Goal: Contribute content

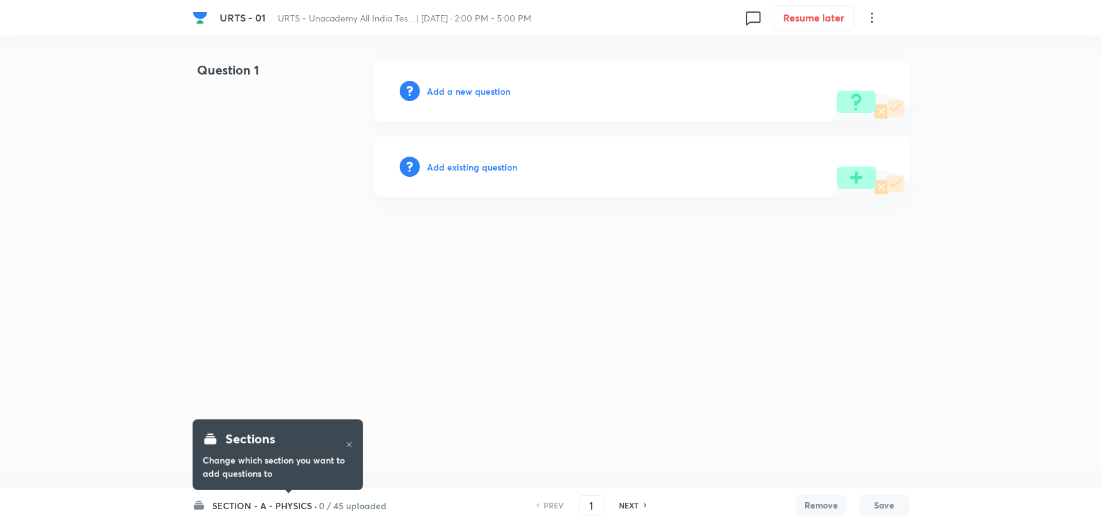
click at [474, 88] on h6 "Add a new question" at bounding box center [469, 91] width 83 height 13
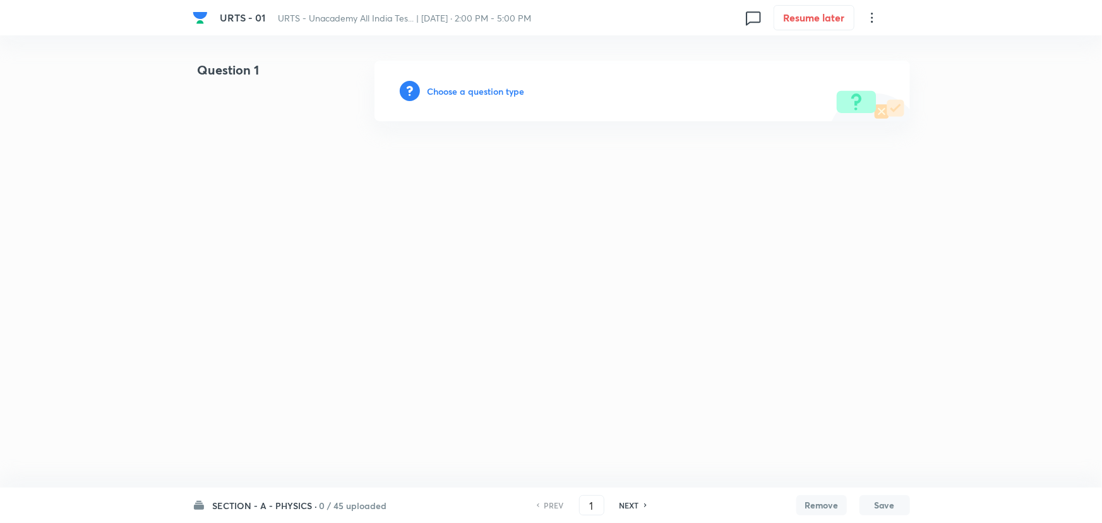
click at [474, 88] on h6 "Choose a question type" at bounding box center [476, 91] width 97 height 13
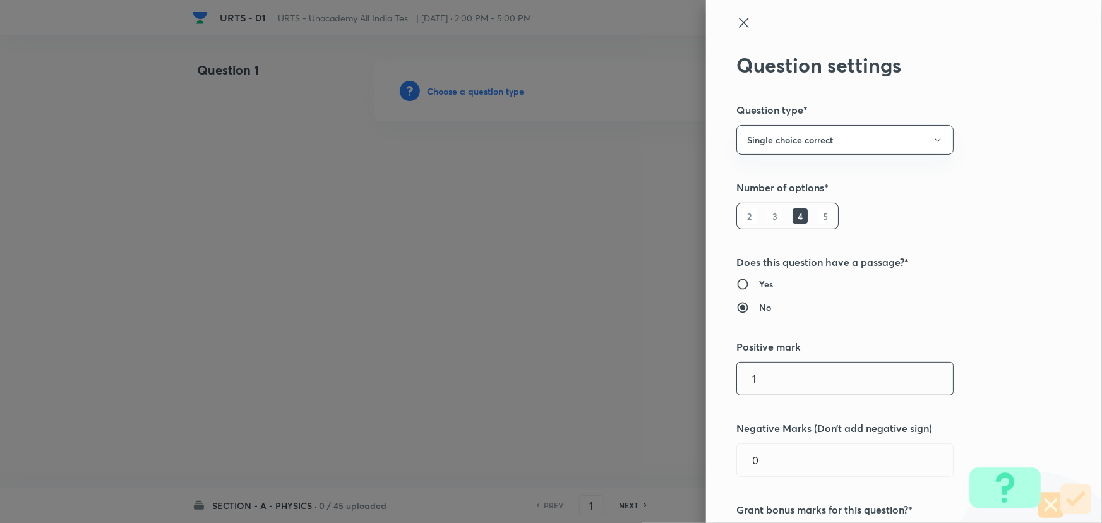
drag, startPoint x: 773, startPoint y: 387, endPoint x: 717, endPoint y: 382, distance: 56.4
click at [717, 382] on div "Question settings Question type* Single choice correct Number of options* 2 3 4…" at bounding box center [904, 261] width 396 height 523
type input "4"
drag, startPoint x: 762, startPoint y: 455, endPoint x: 723, endPoint y: 460, distance: 39.5
click at [723, 460] on div "Question settings Question type* Single choice correct Number of options* 2 3 4…" at bounding box center [904, 261] width 396 height 523
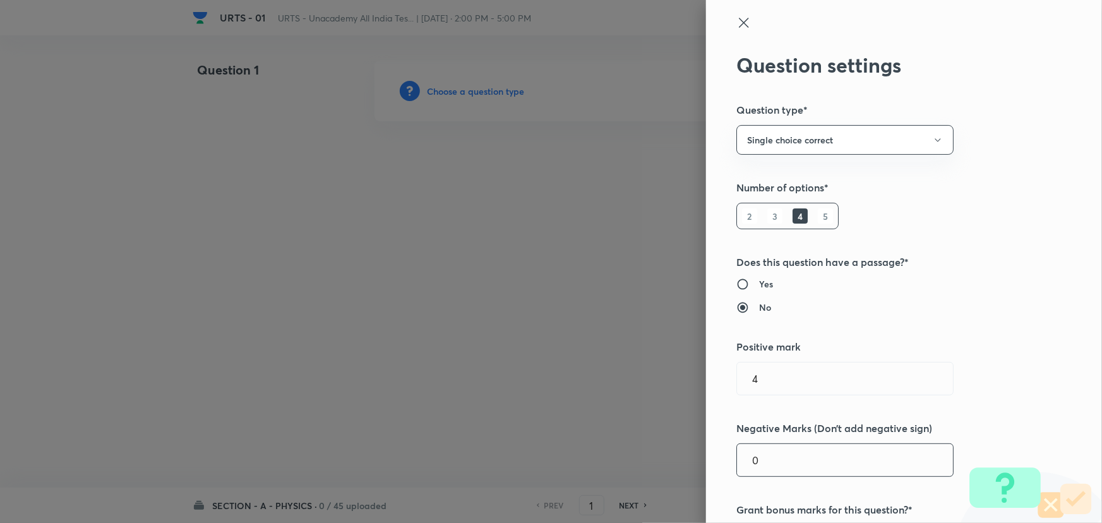
type input "4"
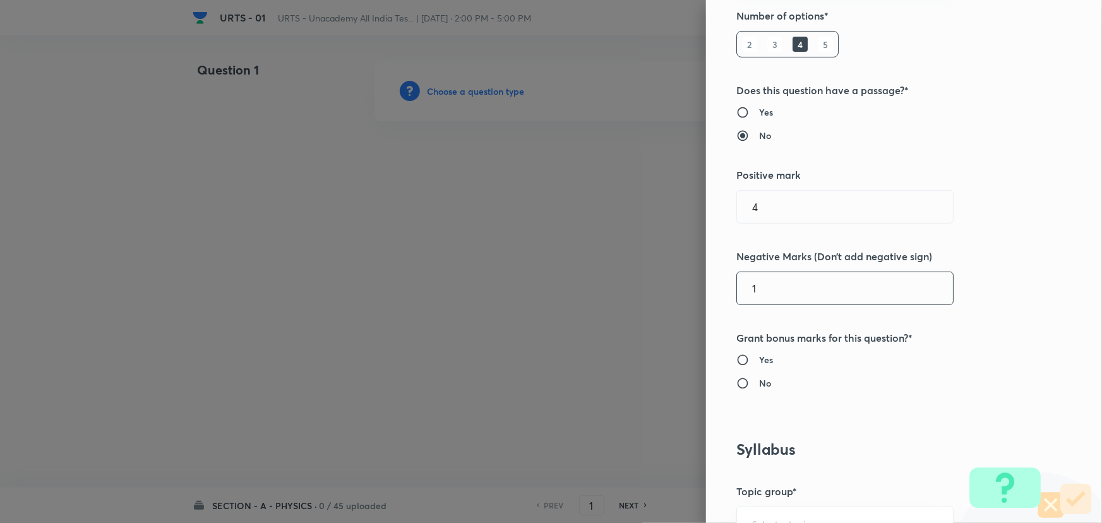
scroll to position [229, 0]
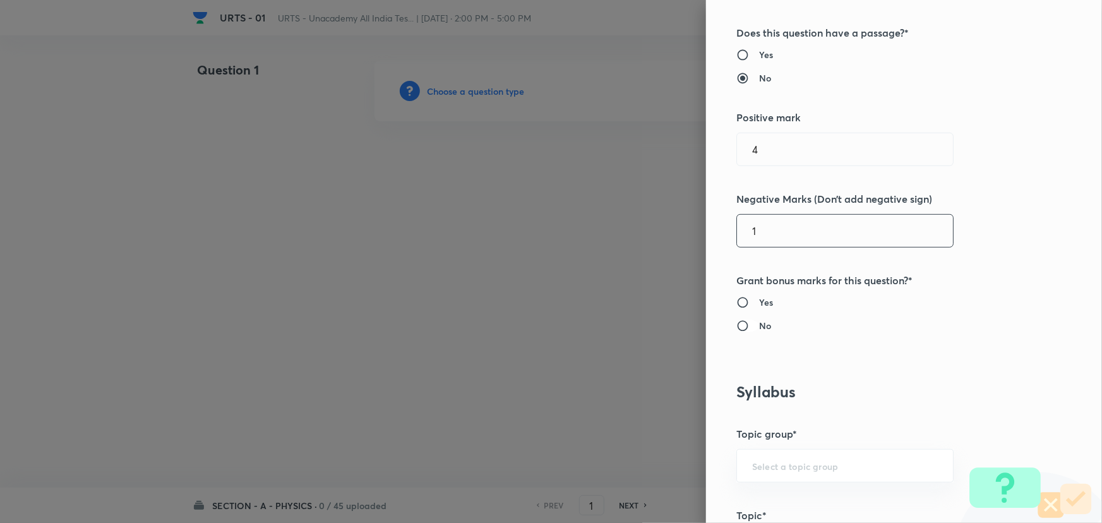
type input "1"
click at [736, 324] on input "No" at bounding box center [747, 326] width 23 height 13
radio input "true"
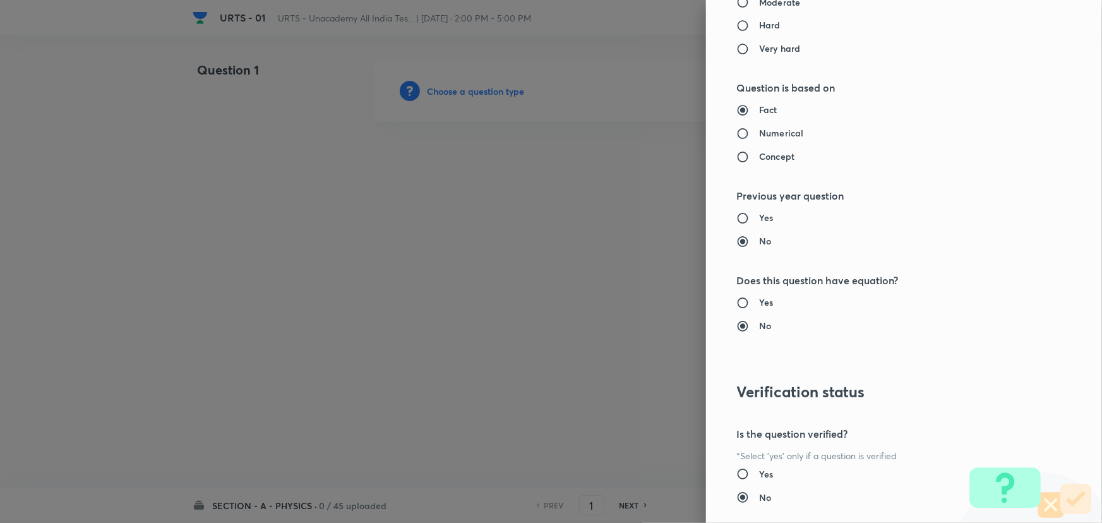
scroll to position [1282, 0]
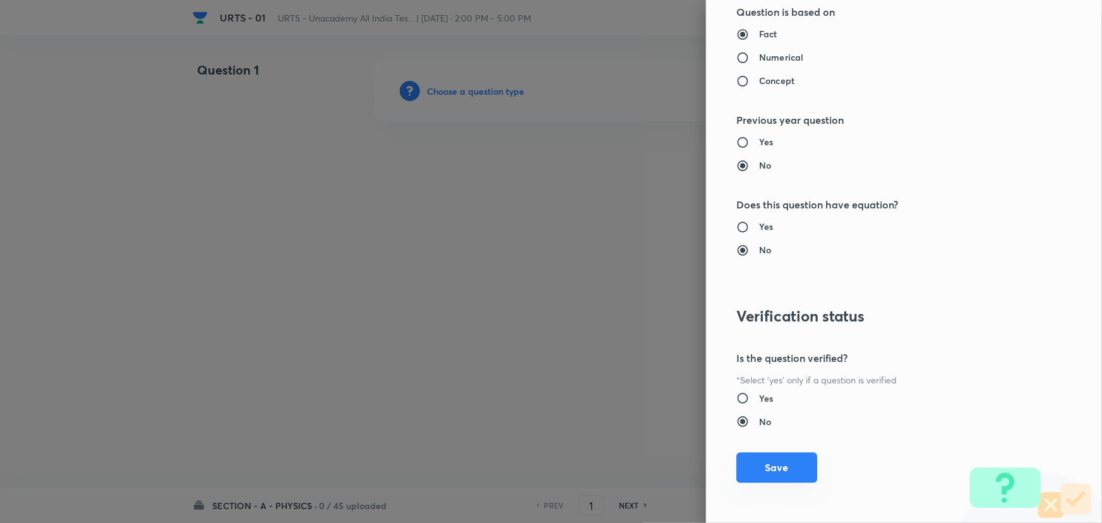
click at [777, 474] on button "Save" at bounding box center [776, 467] width 81 height 30
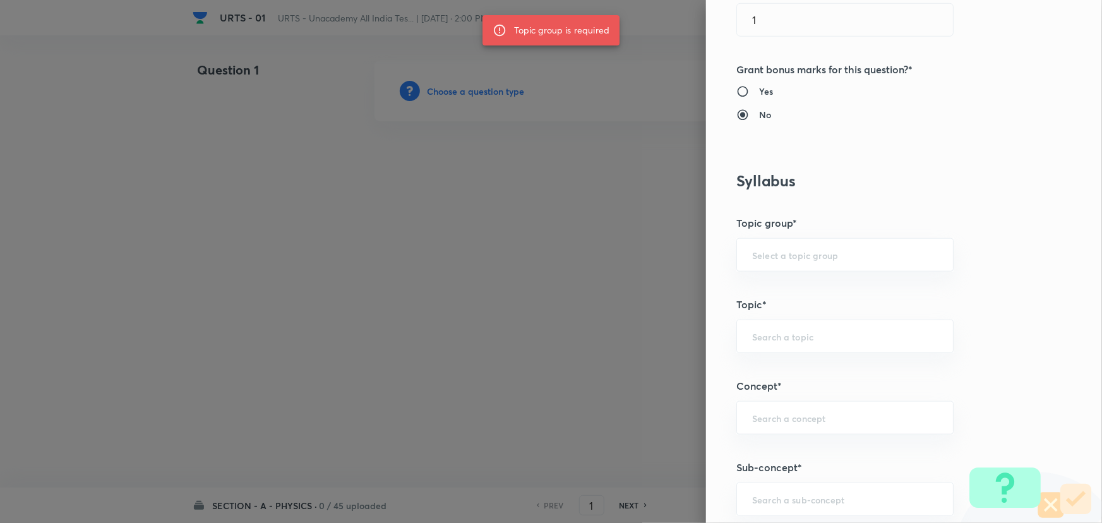
scroll to position [421, 0]
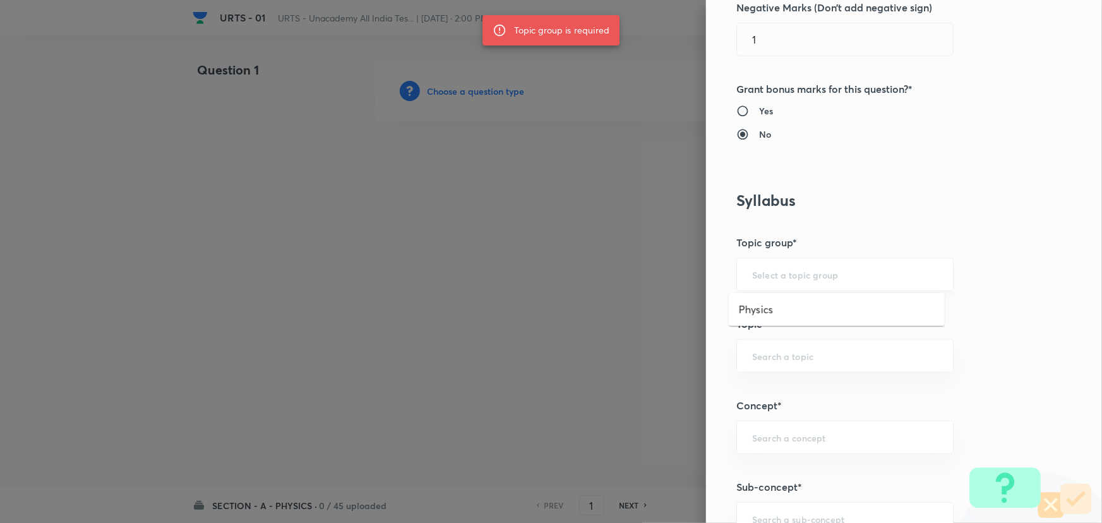
click at [801, 272] on input "text" at bounding box center [845, 274] width 186 height 12
click at [756, 317] on li "Physics" at bounding box center [837, 309] width 216 height 23
type input "Physics"
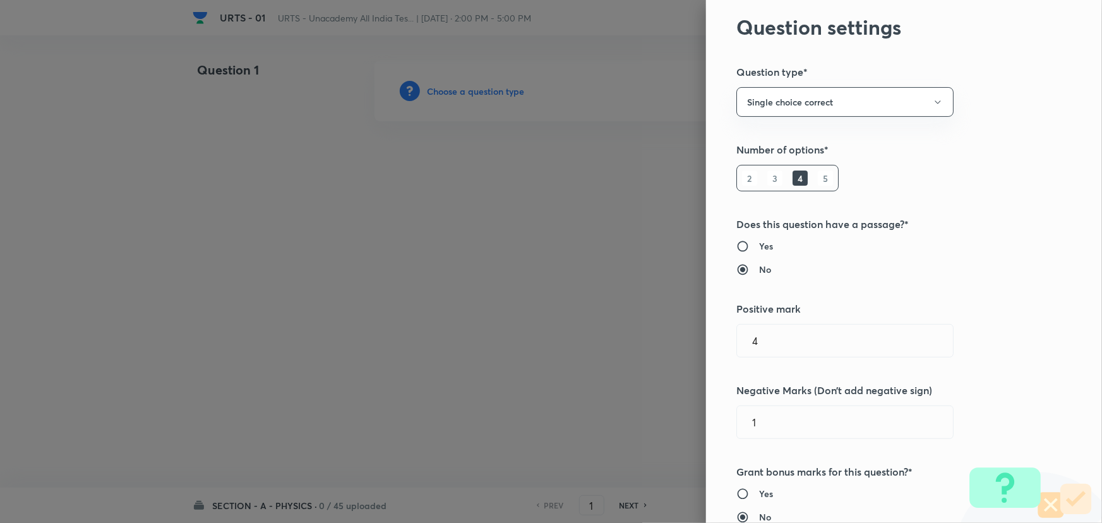
scroll to position [0, 0]
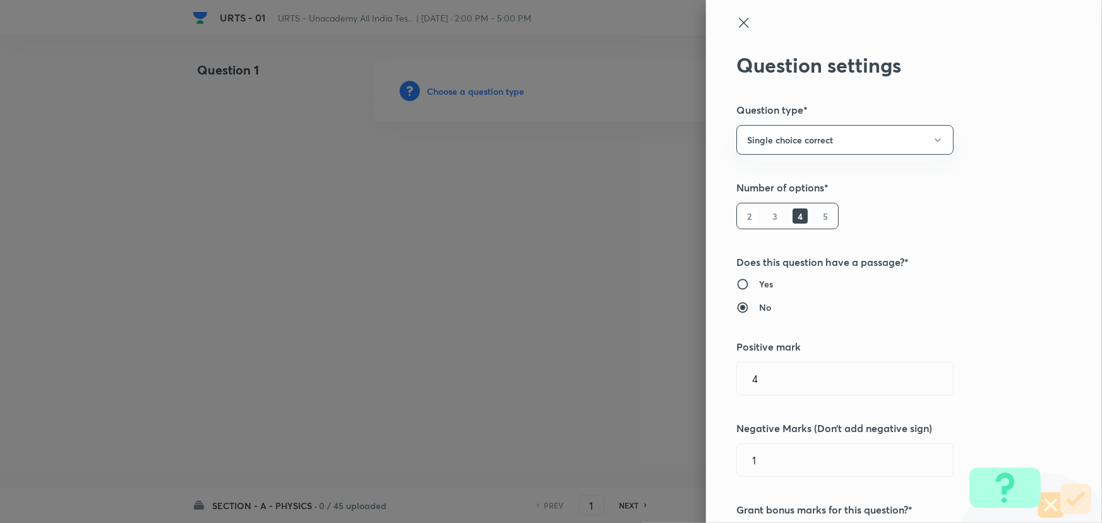
click at [736, 19] on icon at bounding box center [743, 22] width 15 height 15
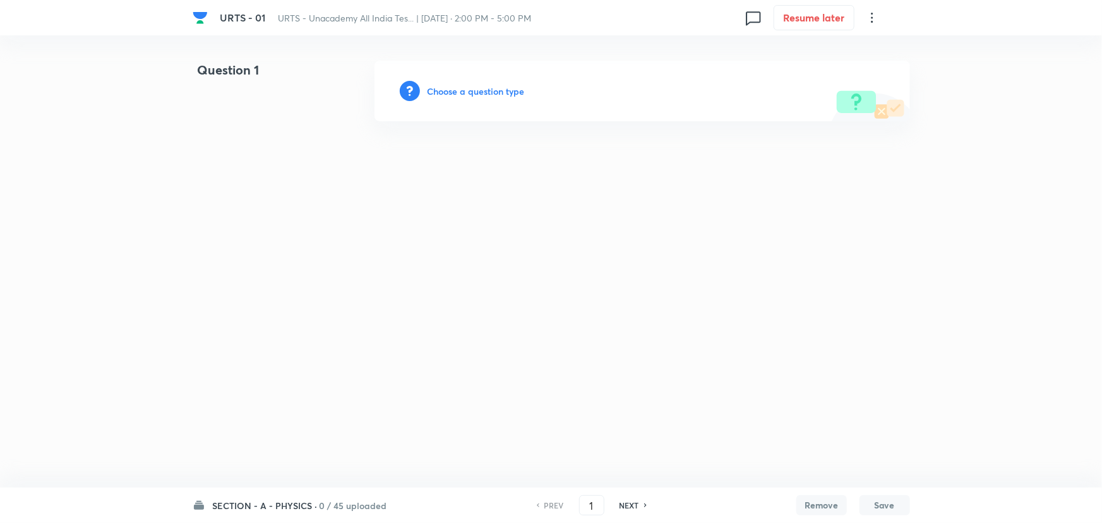
click at [633, 503] on h6 "NEXT" at bounding box center [630, 505] width 20 height 11
click at [547, 505] on h6 "PREV" at bounding box center [554, 505] width 20 height 11
type input "1"
